Goal: Task Accomplishment & Management: Manage account settings

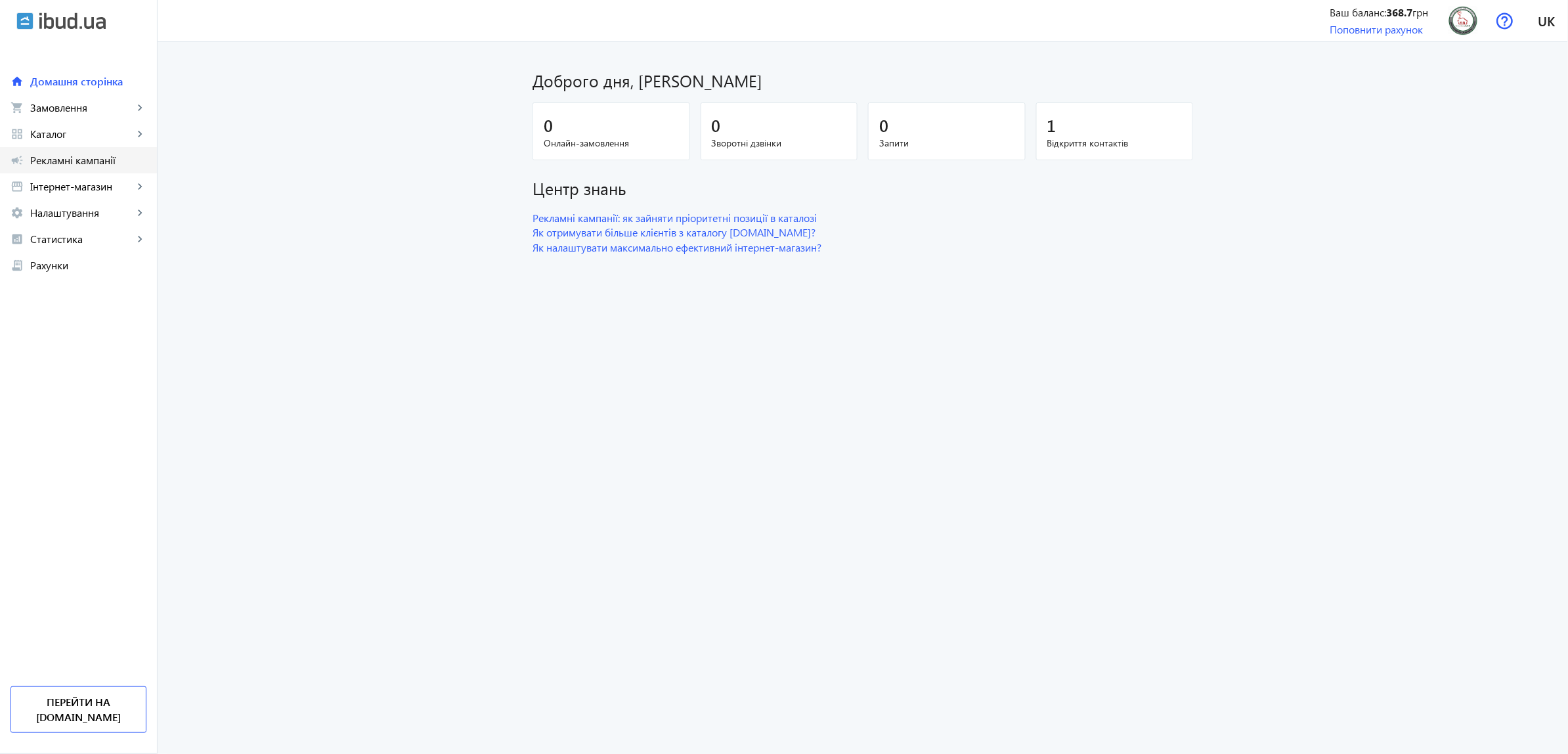
click at [83, 152] on link "campaign Рекламні кампанії" at bounding box center [79, 160] width 157 height 26
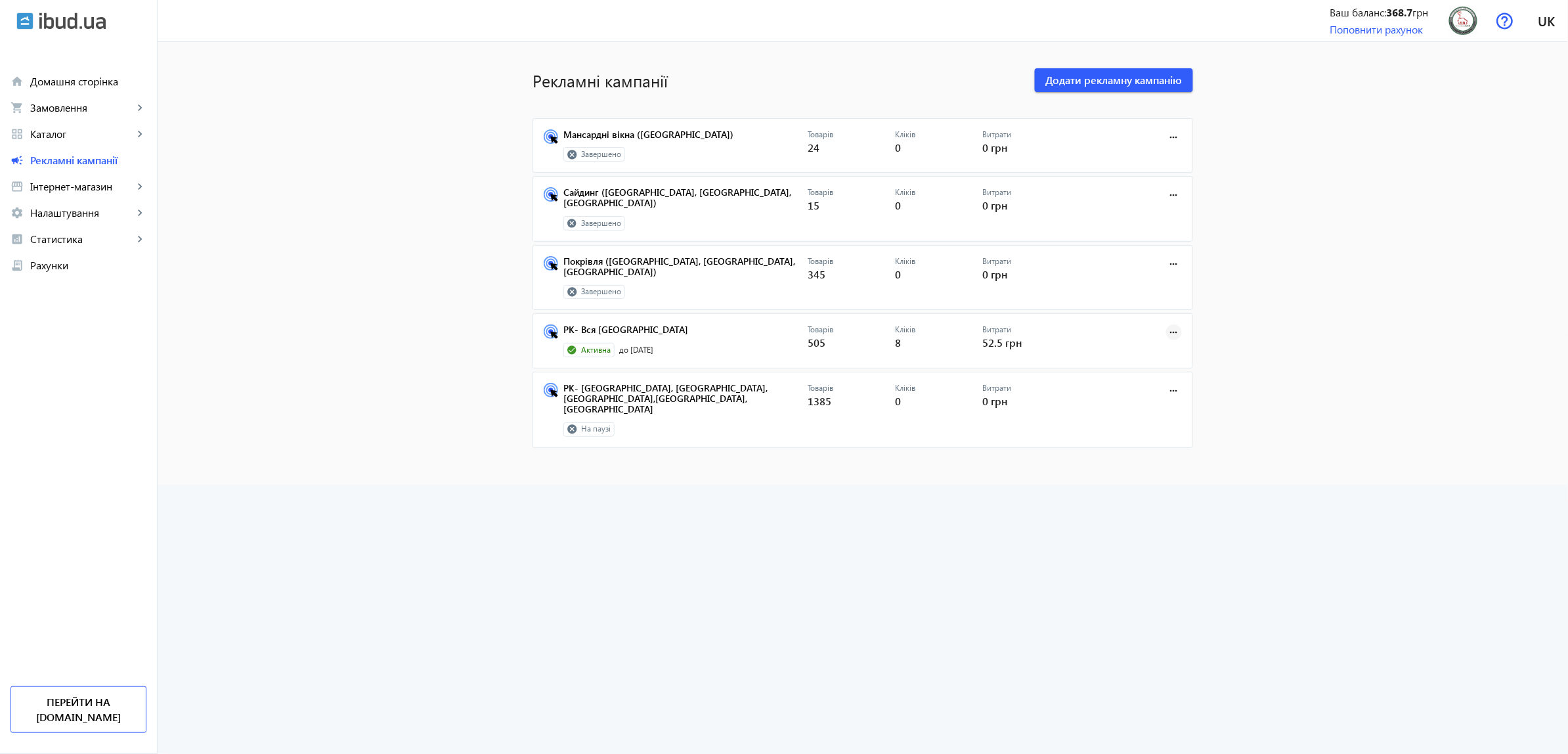
click at [1161, 316] on span at bounding box center [1174, 332] width 32 height 32
click at [664, 309] on div at bounding box center [784, 377] width 1568 height 754
click at [559, 314] on mat-card "РК- Вся [GEOGRAPHIC_DATA] Активна до [DATE] Товарів 505 Кліків 8 Витрати 52.5 г…" at bounding box center [863, 341] width 661 height 55
click at [572, 325] on link "РК- Вся [GEOGRAPHIC_DATA]" at bounding box center [686, 334] width 244 height 19
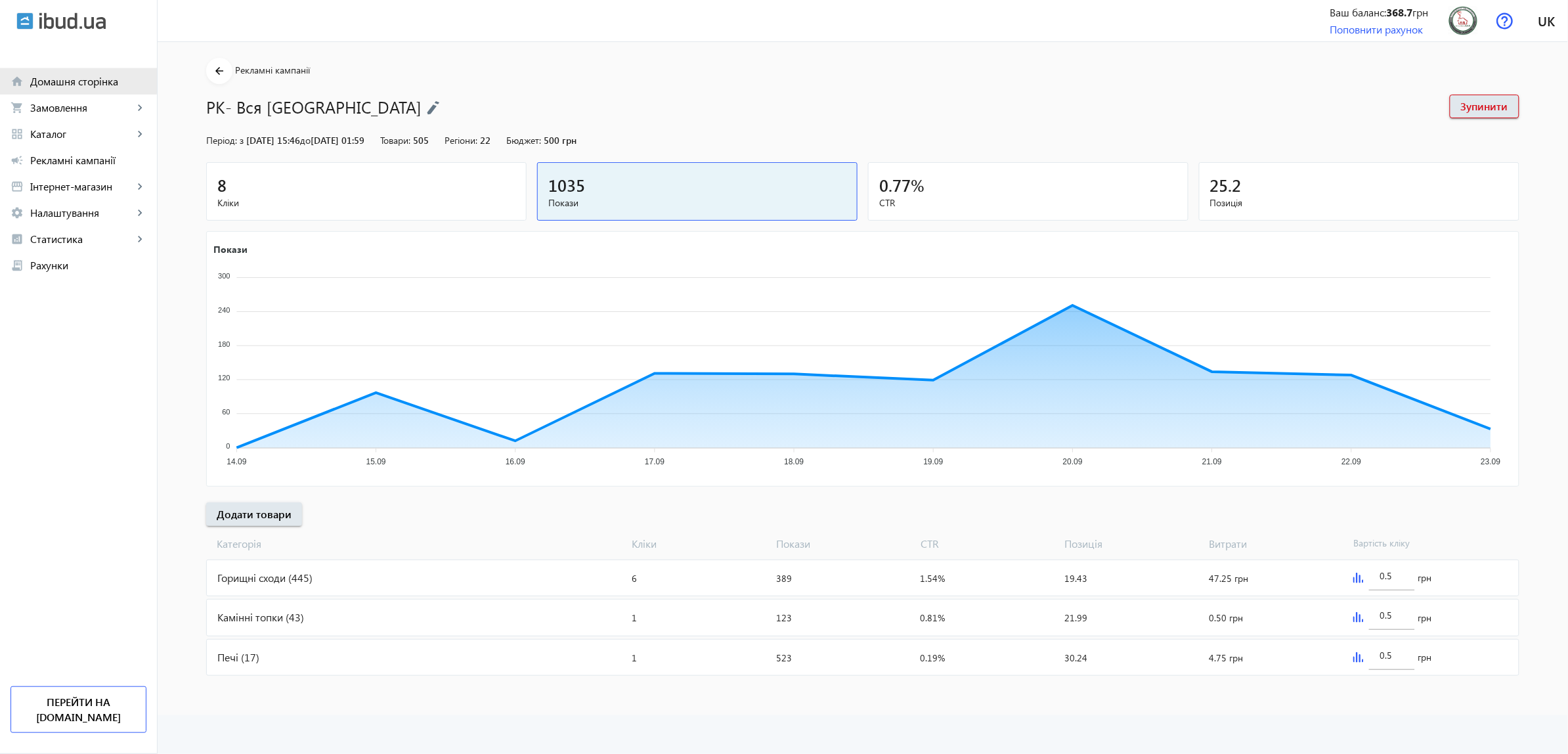
click at [74, 79] on span "Домашня сторінка" at bounding box center [88, 81] width 116 height 13
